Goal: Task Accomplishment & Management: Use online tool/utility

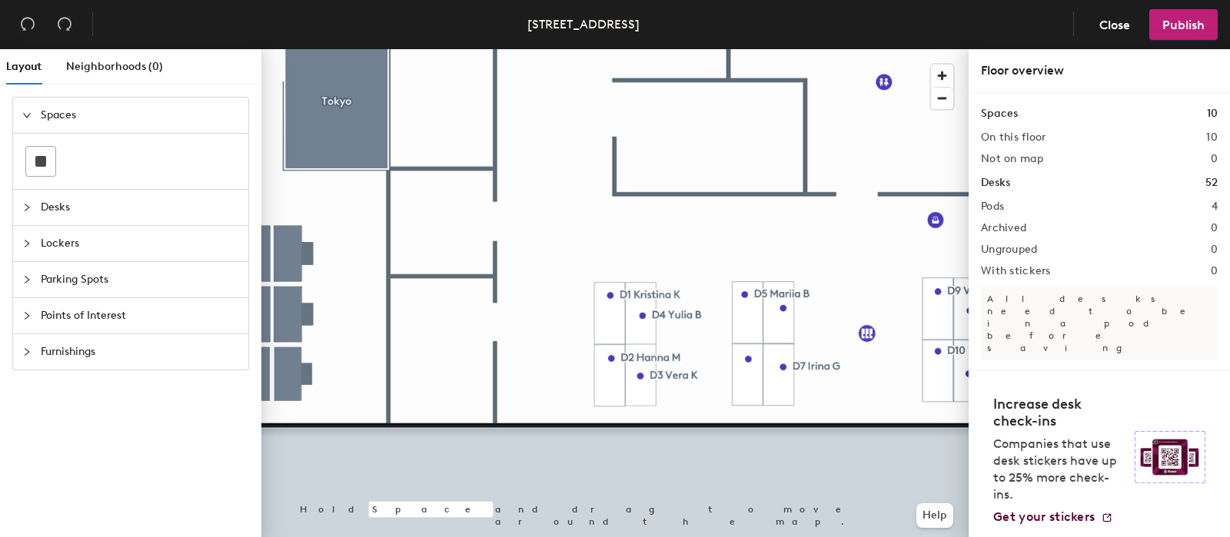
click at [96, 320] on span "Points of Interest" at bounding box center [140, 315] width 198 height 35
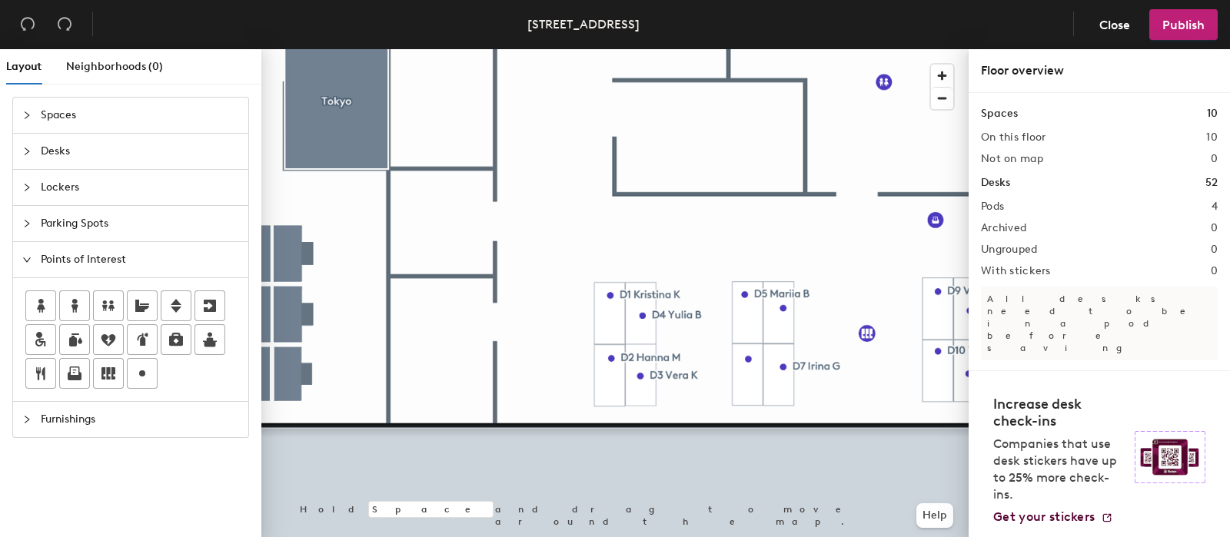
click at [92, 228] on span "Parking Spots" at bounding box center [140, 223] width 198 height 35
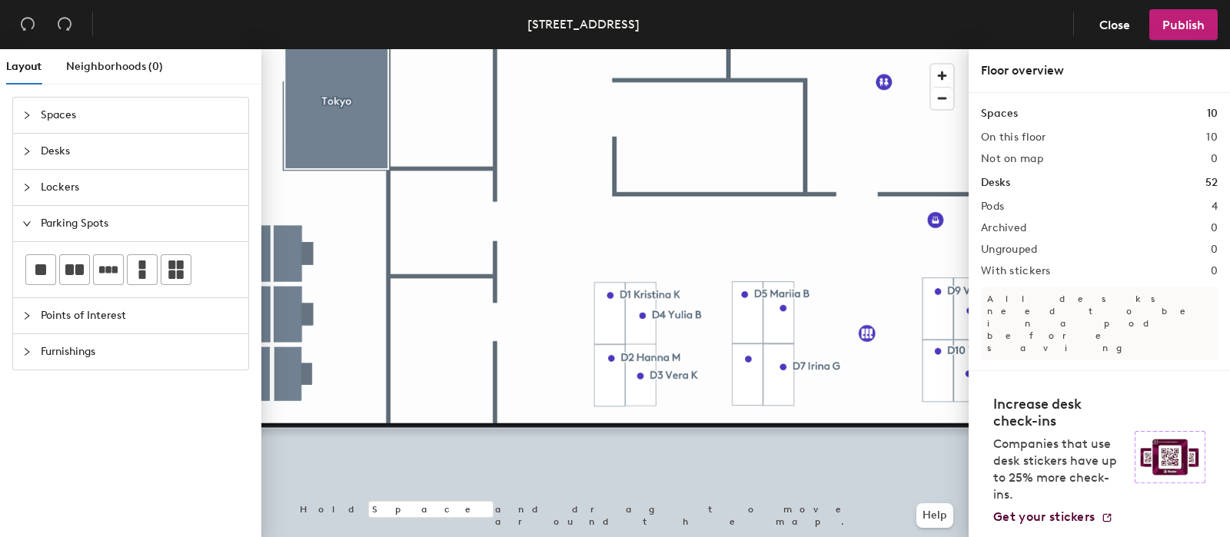
click at [80, 190] on span "Lockers" at bounding box center [140, 187] width 198 height 35
click at [46, 313] on span "Points of Interest" at bounding box center [140, 315] width 198 height 35
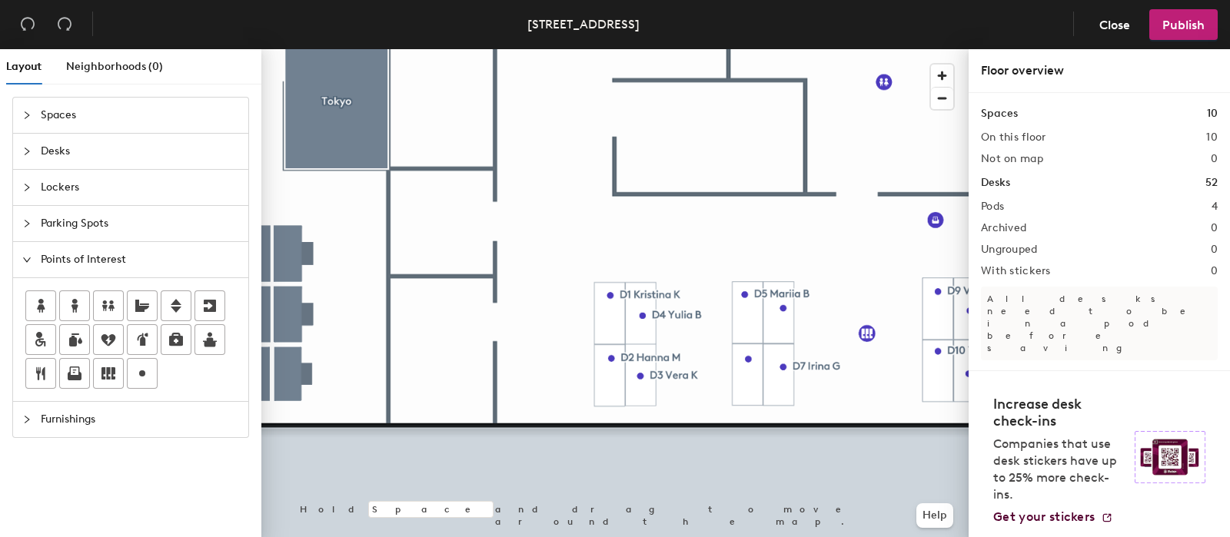
click at [73, 191] on span "Lockers" at bounding box center [140, 187] width 198 height 35
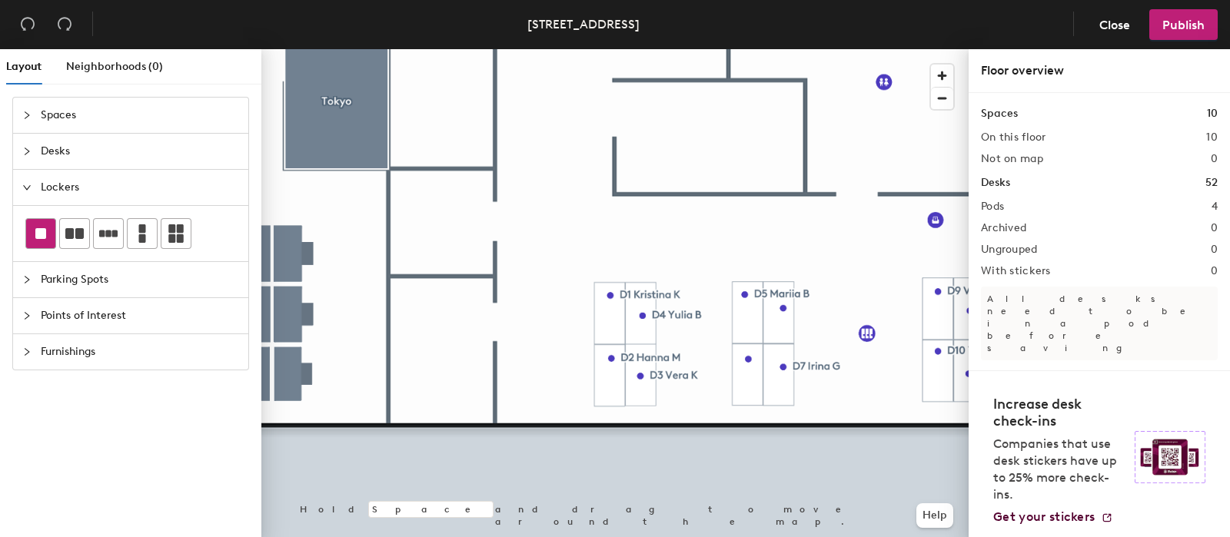
click at [42, 239] on div at bounding box center [40, 233] width 29 height 29
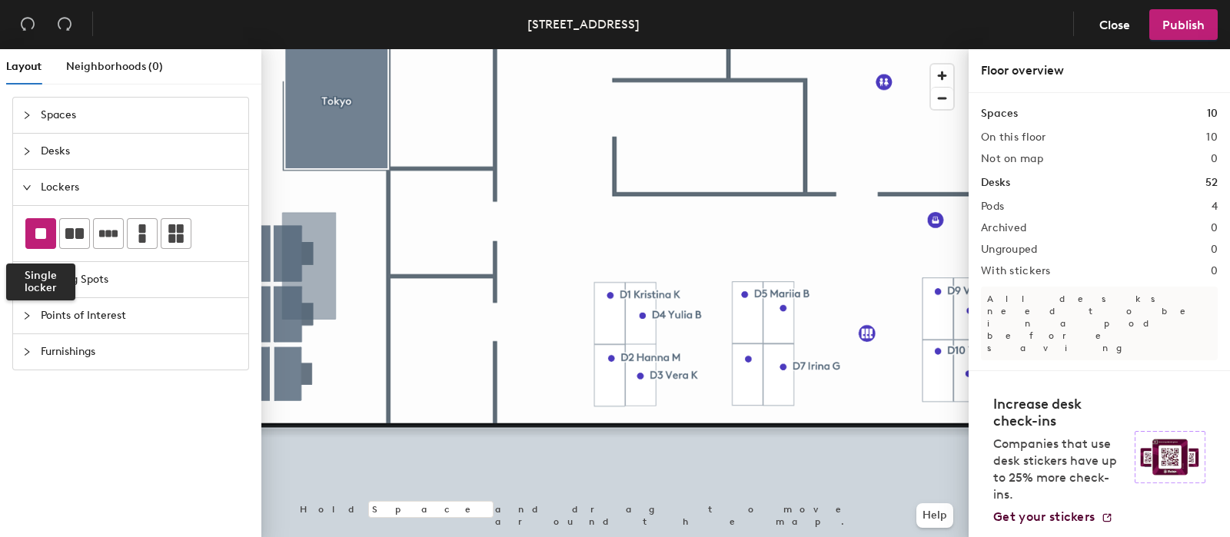
click at [27, 224] on div at bounding box center [40, 233] width 29 height 29
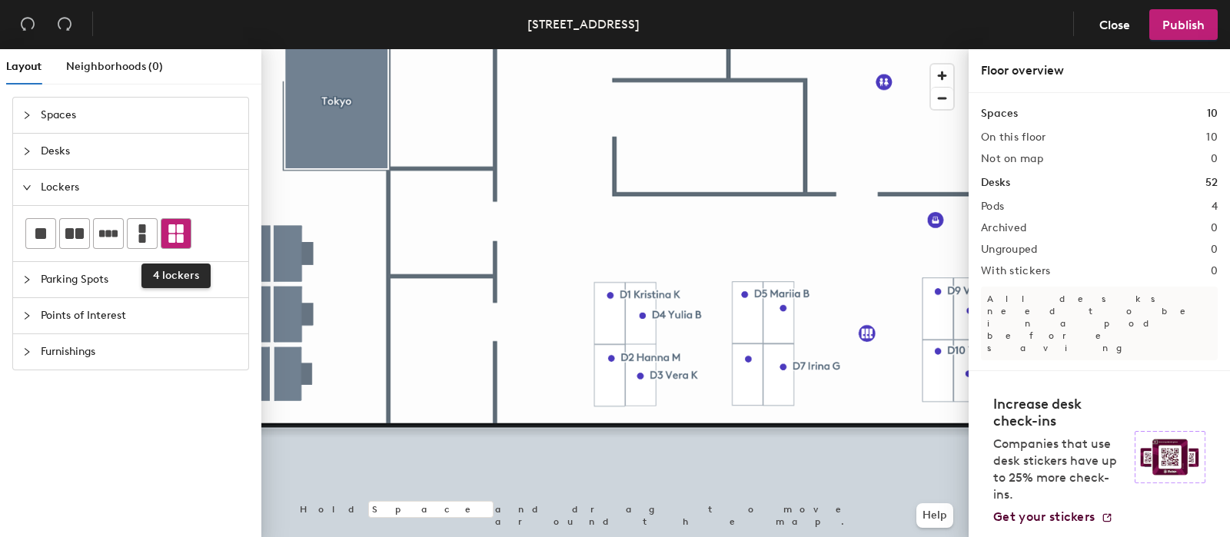
click at [176, 234] on icon at bounding box center [175, 233] width 15 height 18
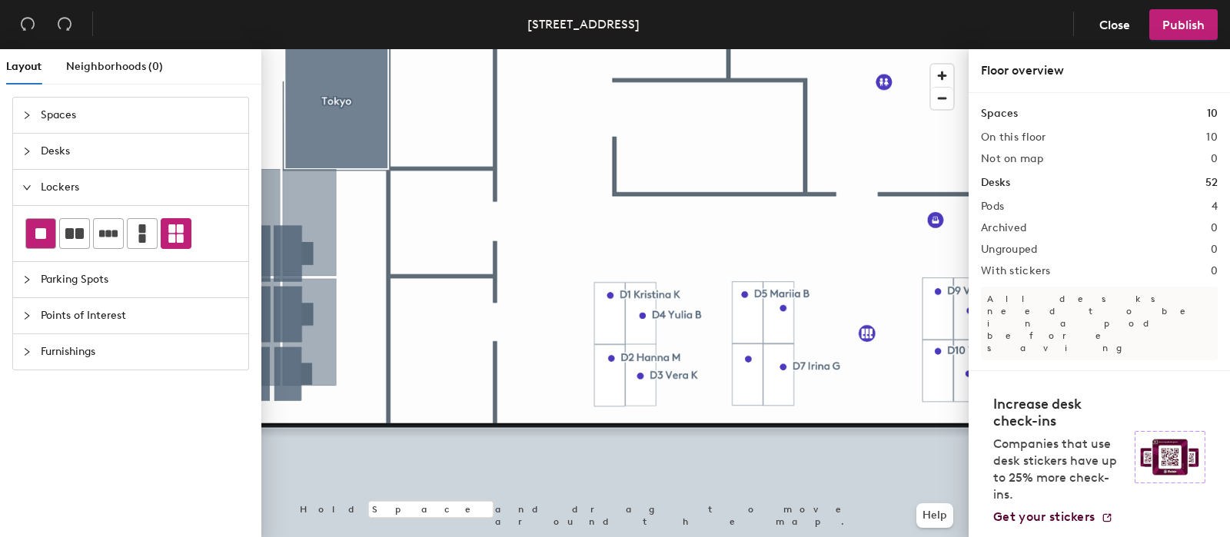
drag, startPoint x: 55, startPoint y: 231, endPoint x: 46, endPoint y: 224, distance: 11.5
click at [57, 231] on div at bounding box center [130, 233] width 211 height 31
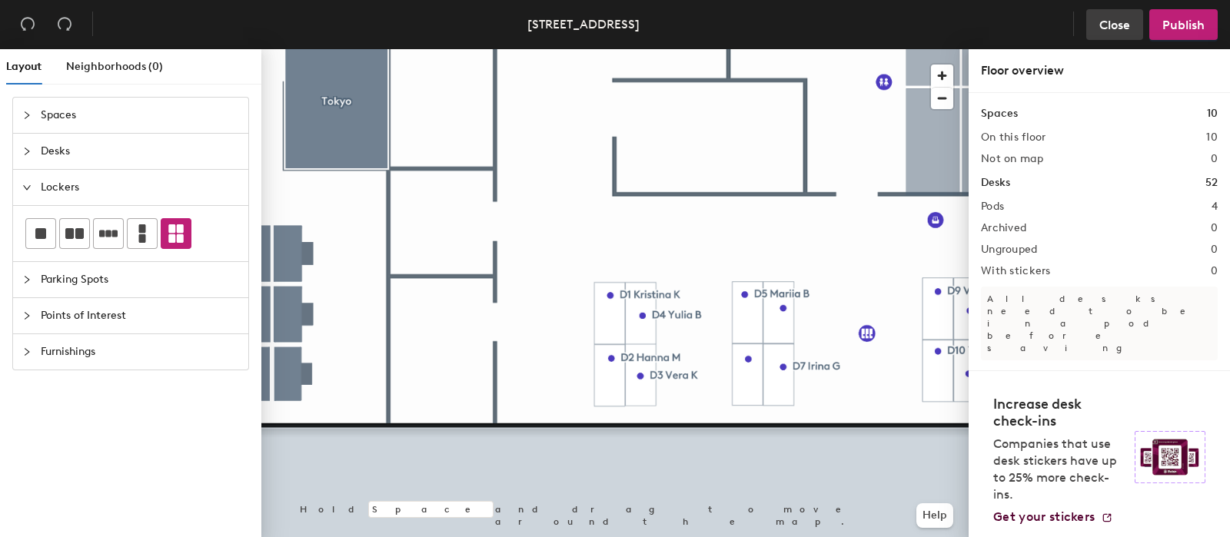
click at [1108, 19] on span "Close" at bounding box center [1114, 25] width 31 height 15
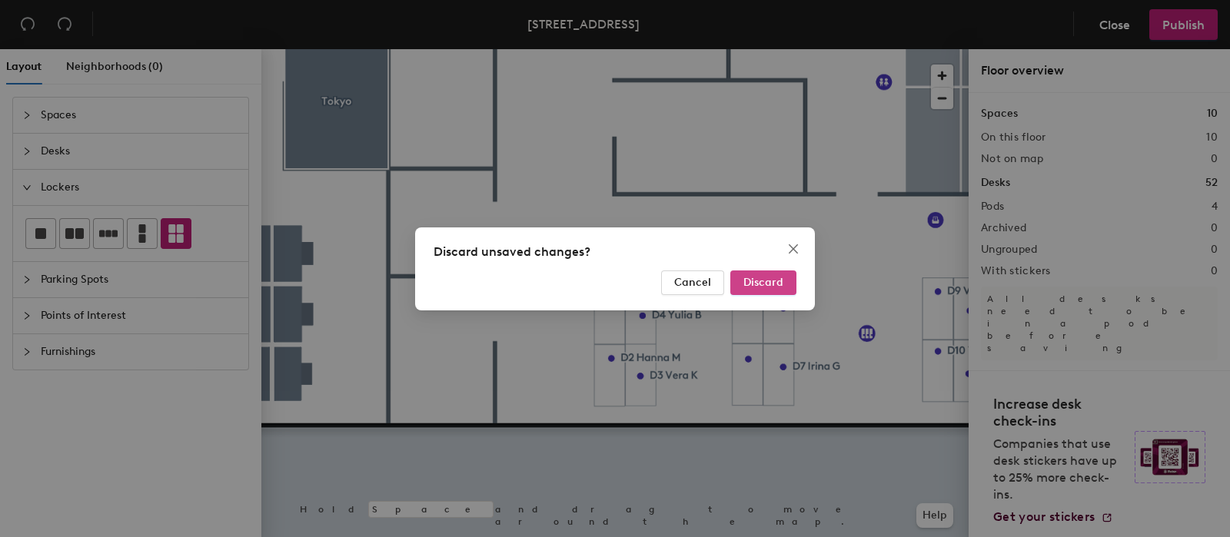
click at [750, 277] on span "Discard" at bounding box center [763, 282] width 40 height 13
